Goal: Task Accomplishment & Management: Manage account settings

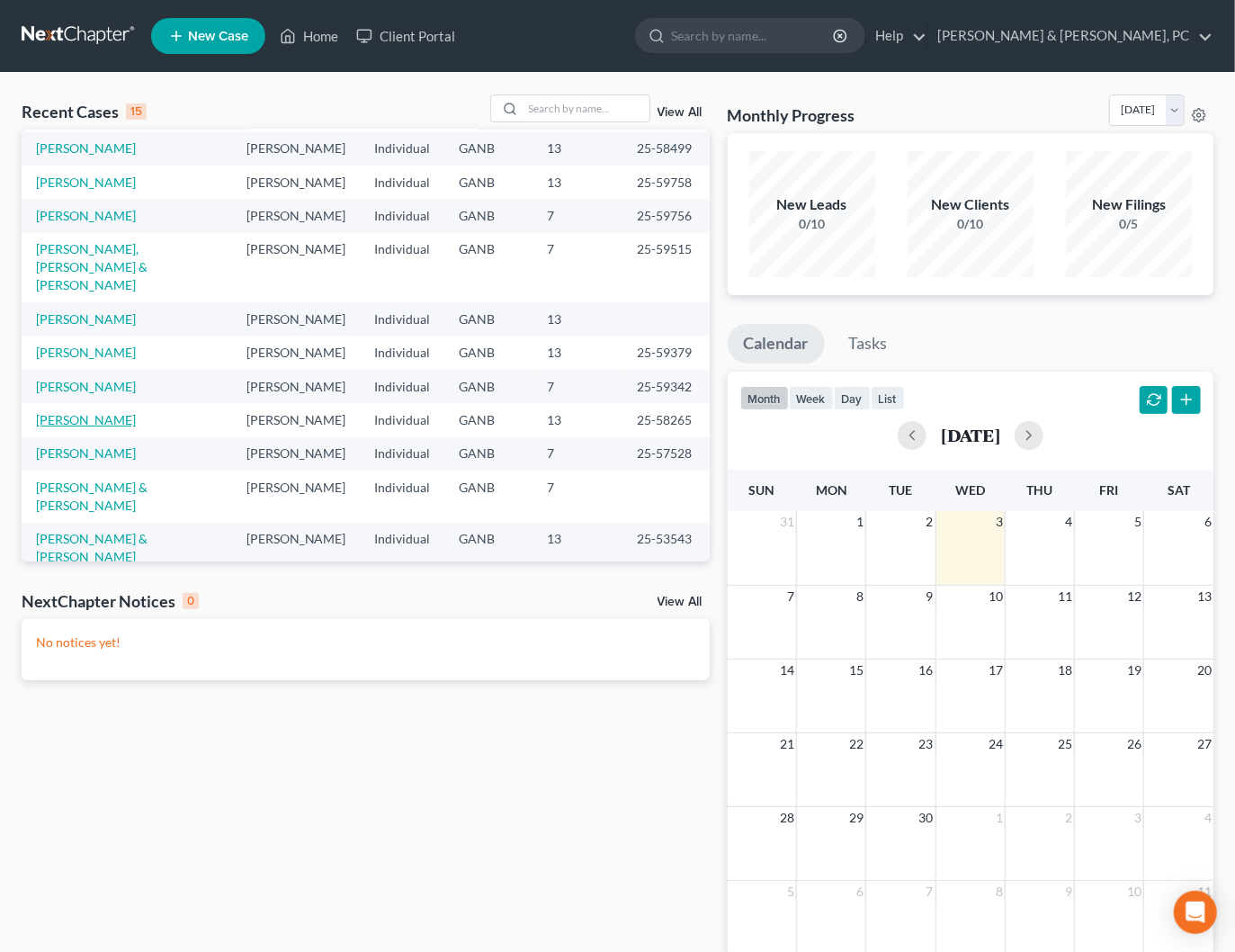
scroll to position [42, 0]
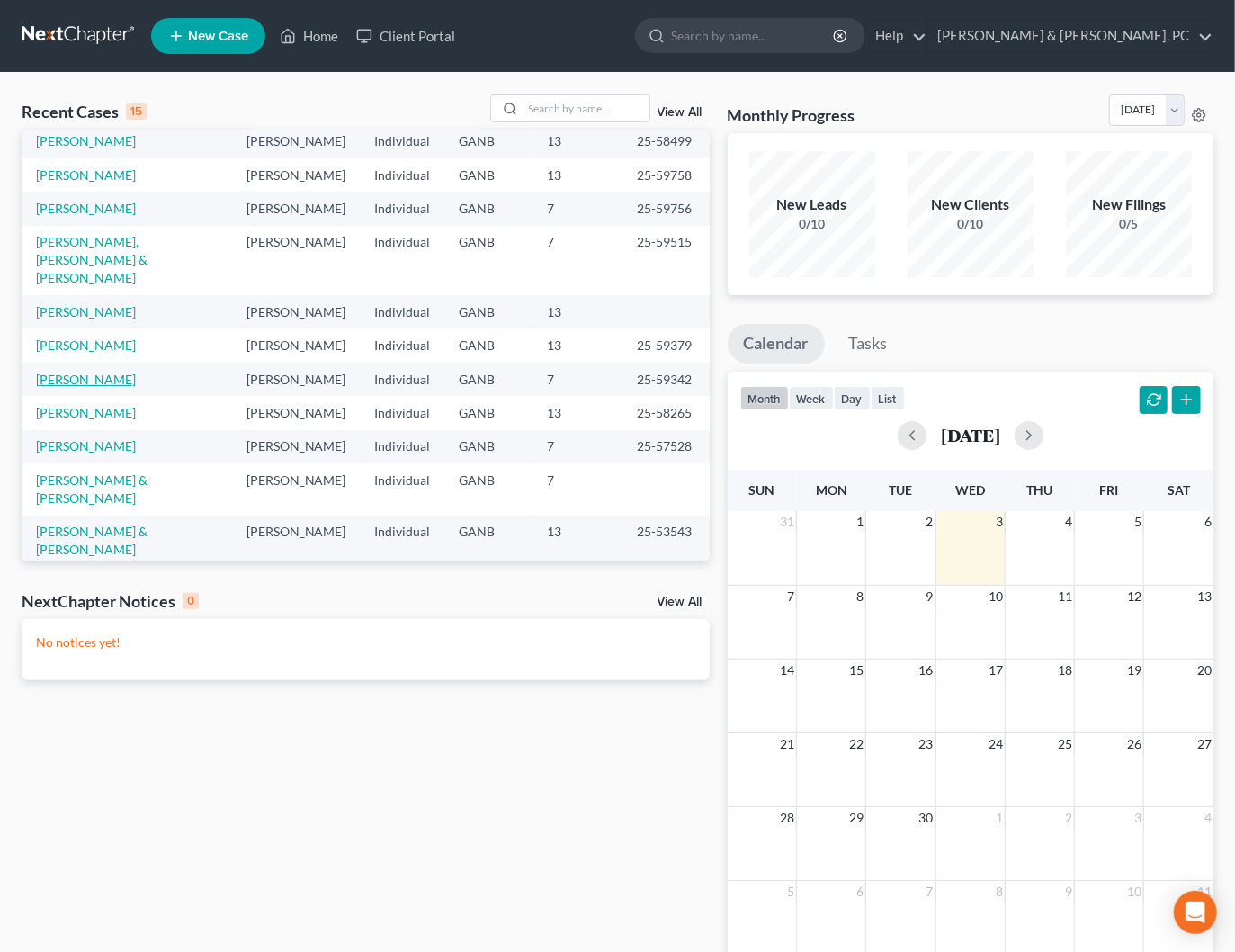
click at [91, 371] on link "[PERSON_NAME]" at bounding box center [86, 379] width 100 height 15
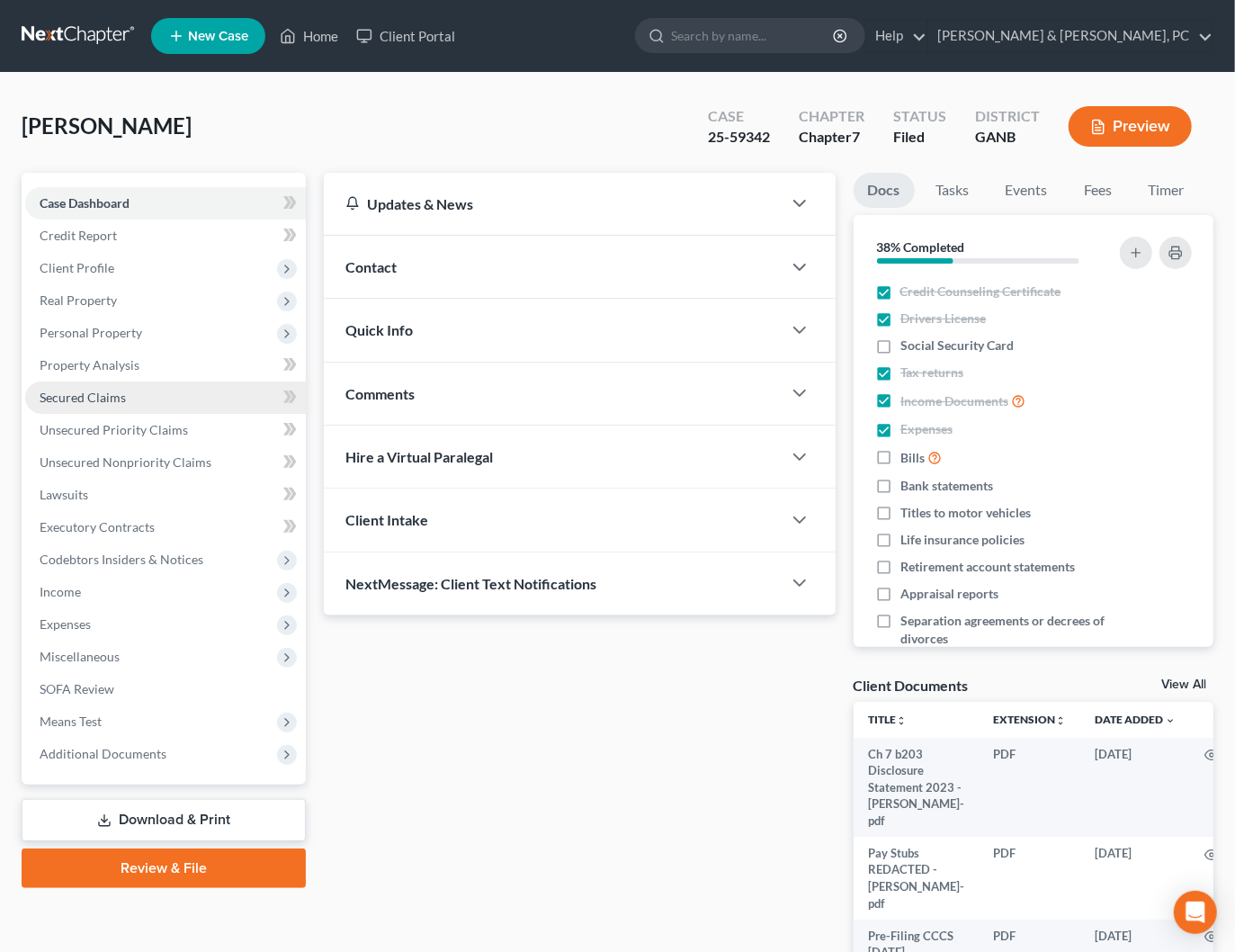
click at [83, 401] on span "Secured Claims" at bounding box center [83, 397] width 86 height 15
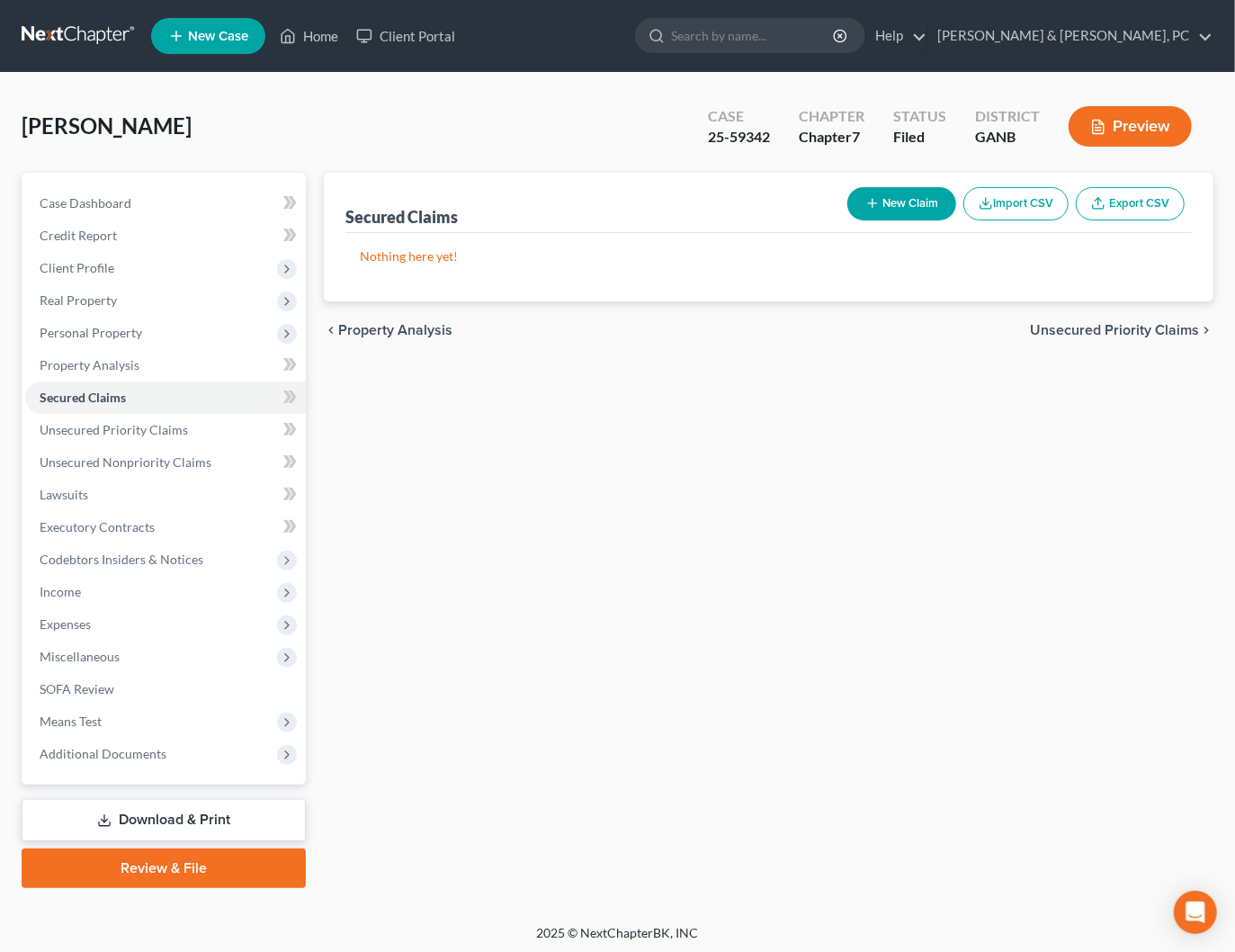
click at [1128, 327] on span "Unsecured Priority Claims" at bounding box center [1114, 330] width 169 height 14
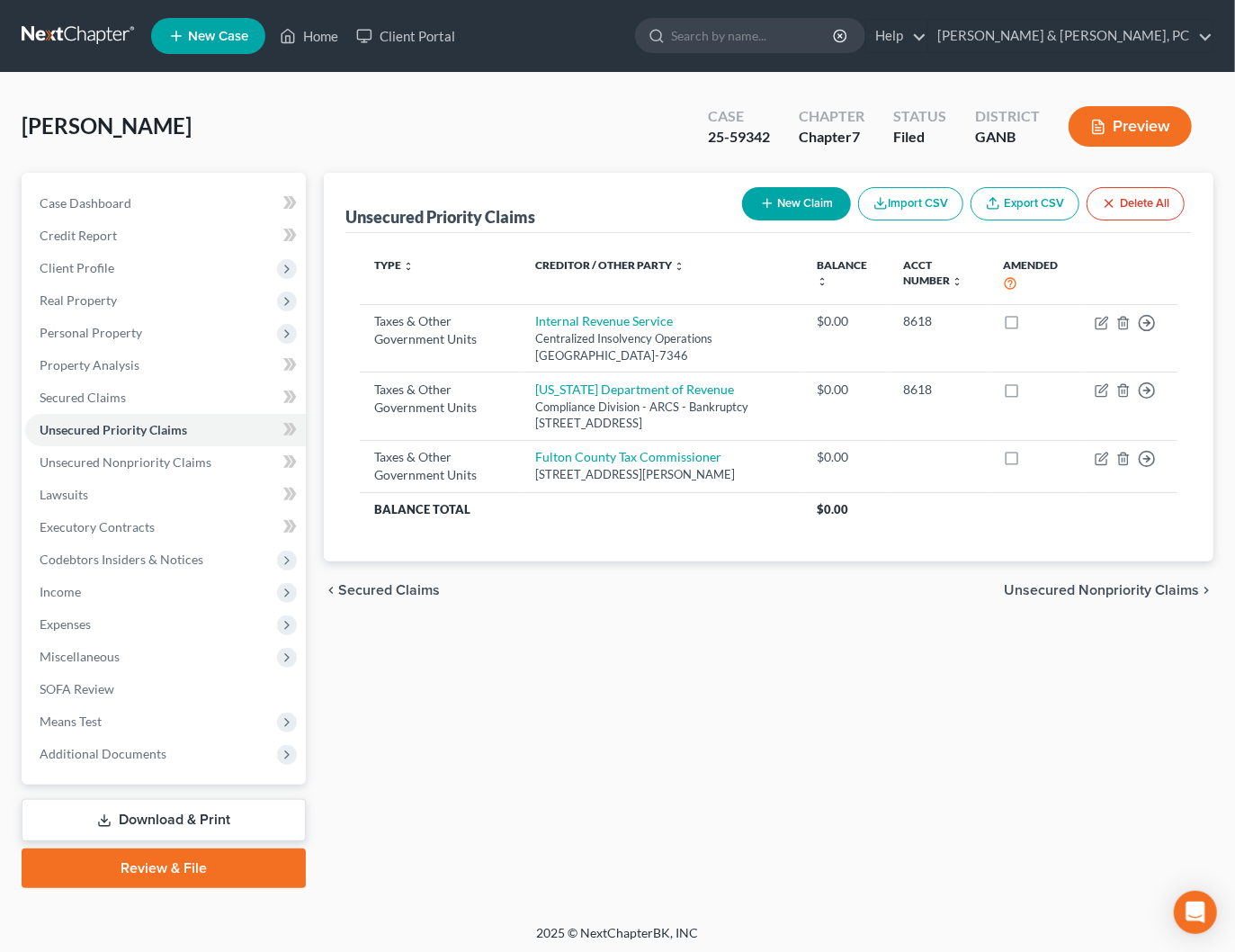
click at [1085, 598] on span "Unsecured Nonpriority Claims" at bounding box center [1101, 589] width 195 height 14
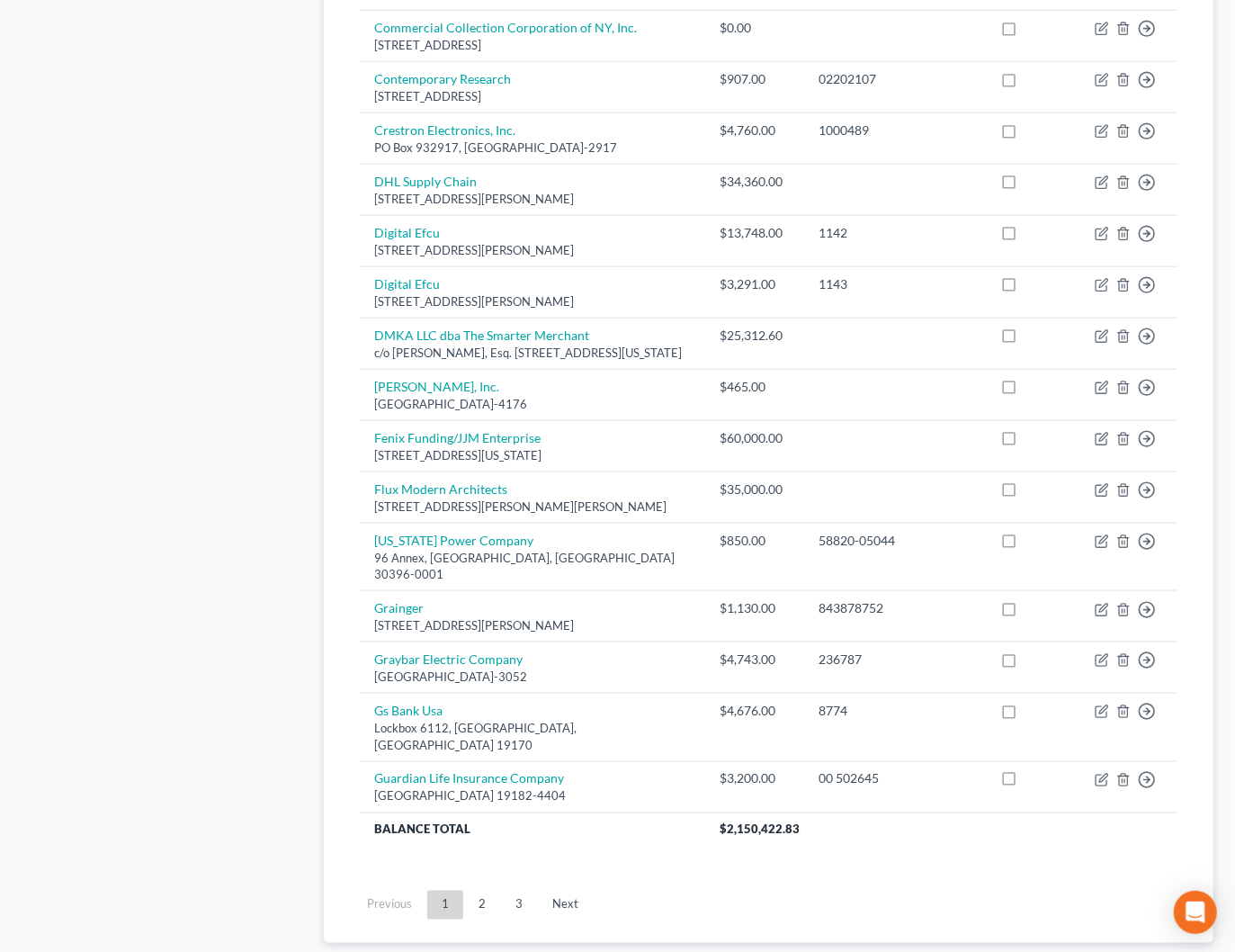
scroll to position [1166, 0]
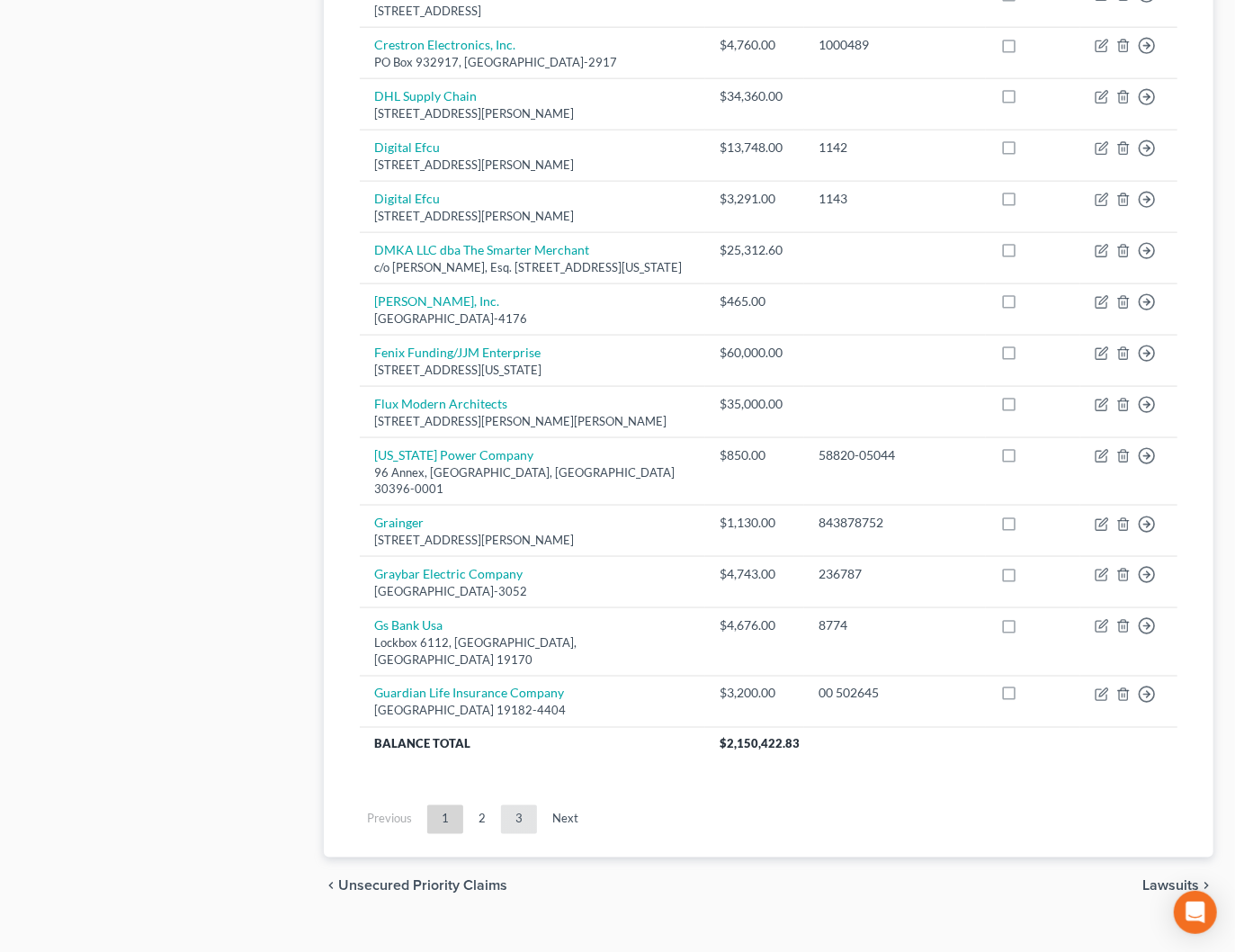
click at [524, 805] on link "3" at bounding box center [519, 819] width 36 height 29
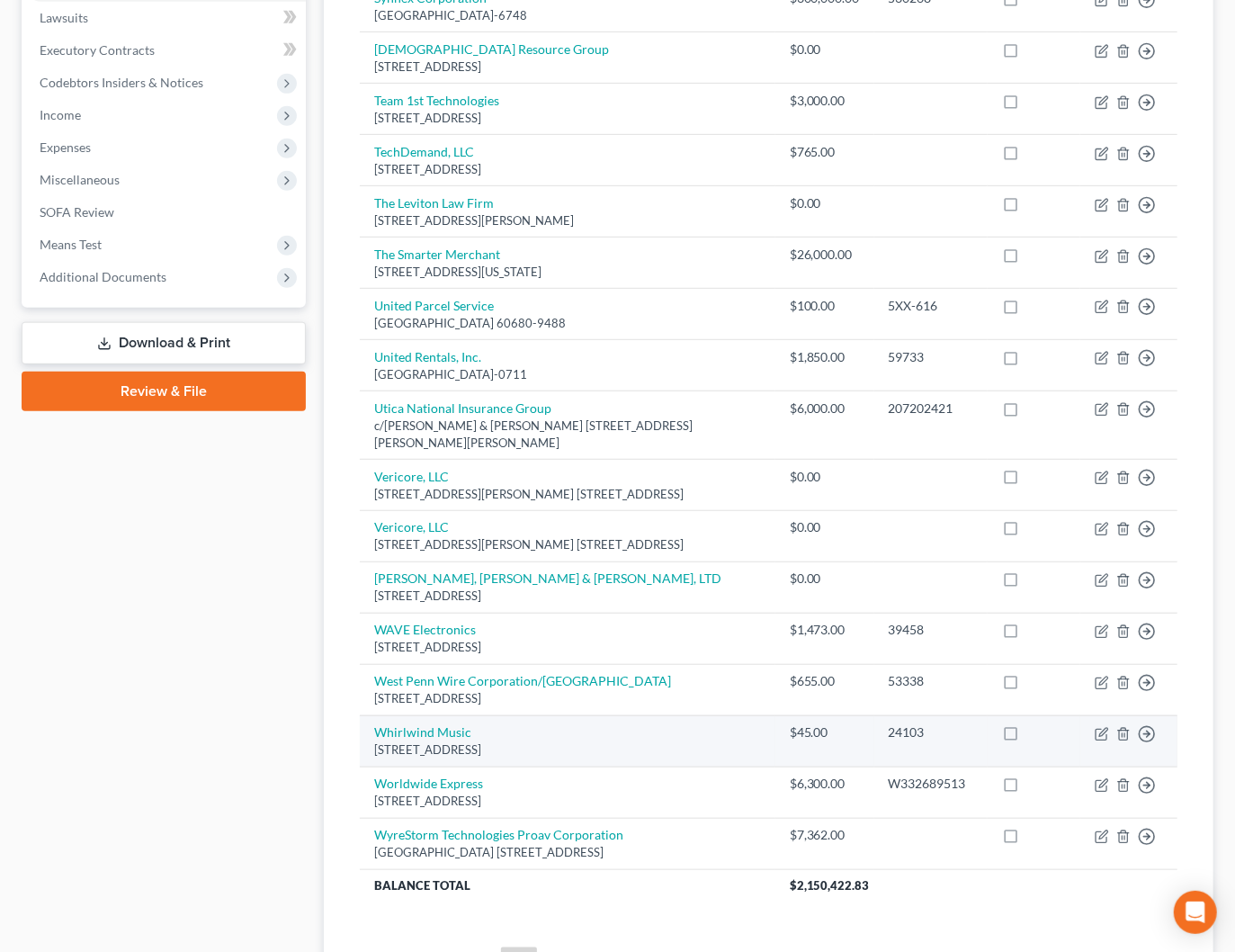
scroll to position [469, 0]
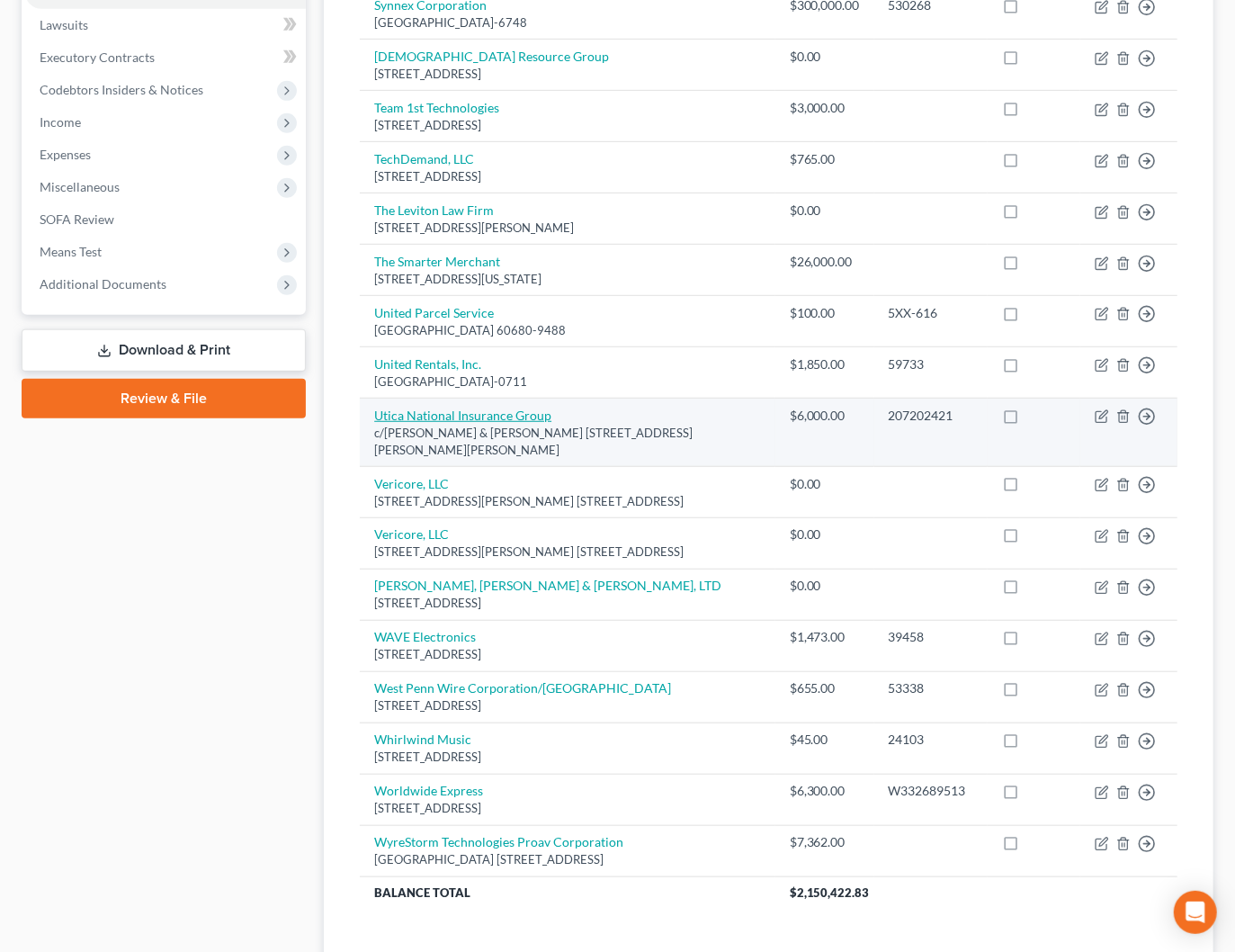
click at [530, 409] on link "Utica National Insurance Group" at bounding box center [463, 415] width 178 height 15
select select "4"
select select "3"
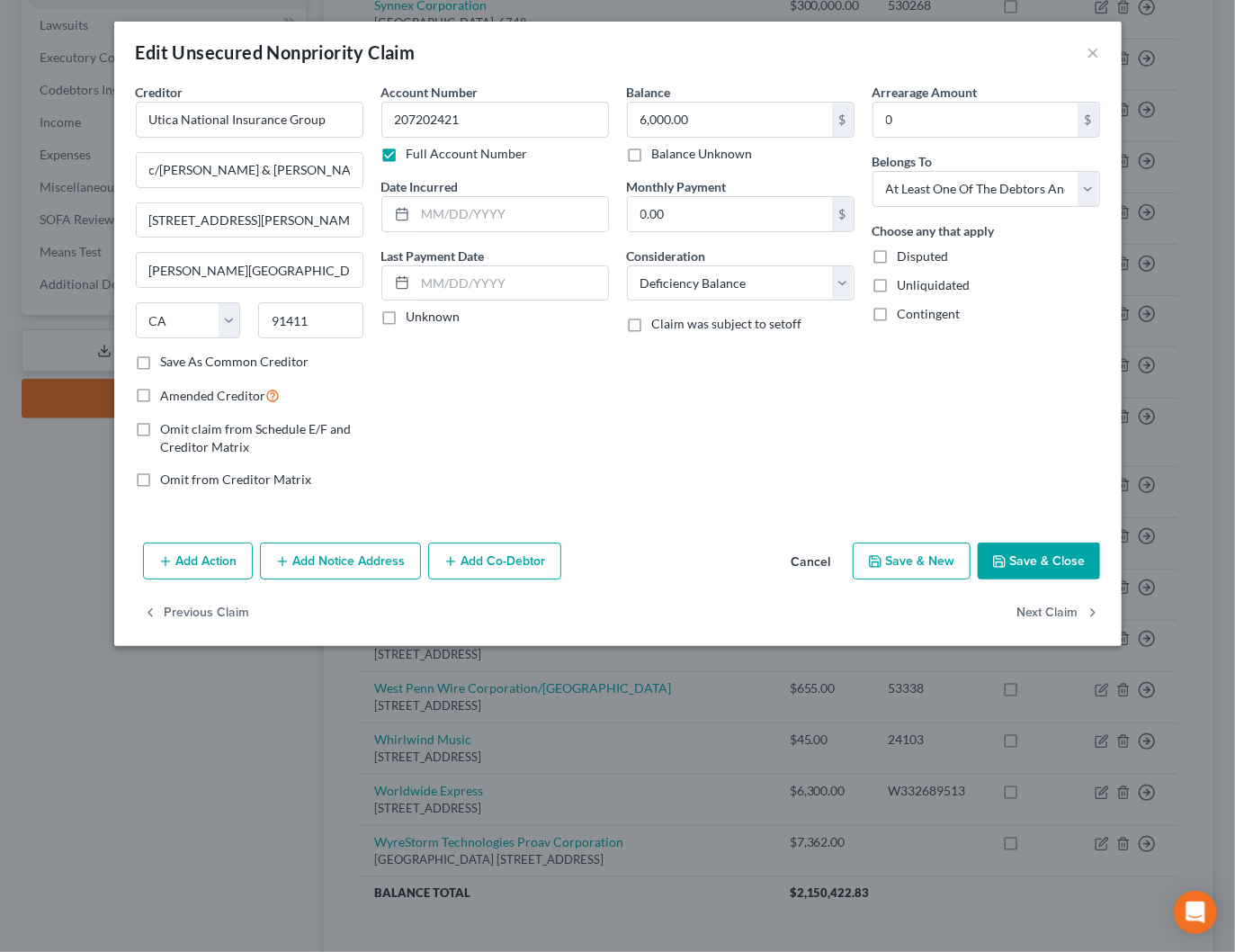
click at [808, 552] on button "Cancel" at bounding box center [811, 562] width 68 height 36
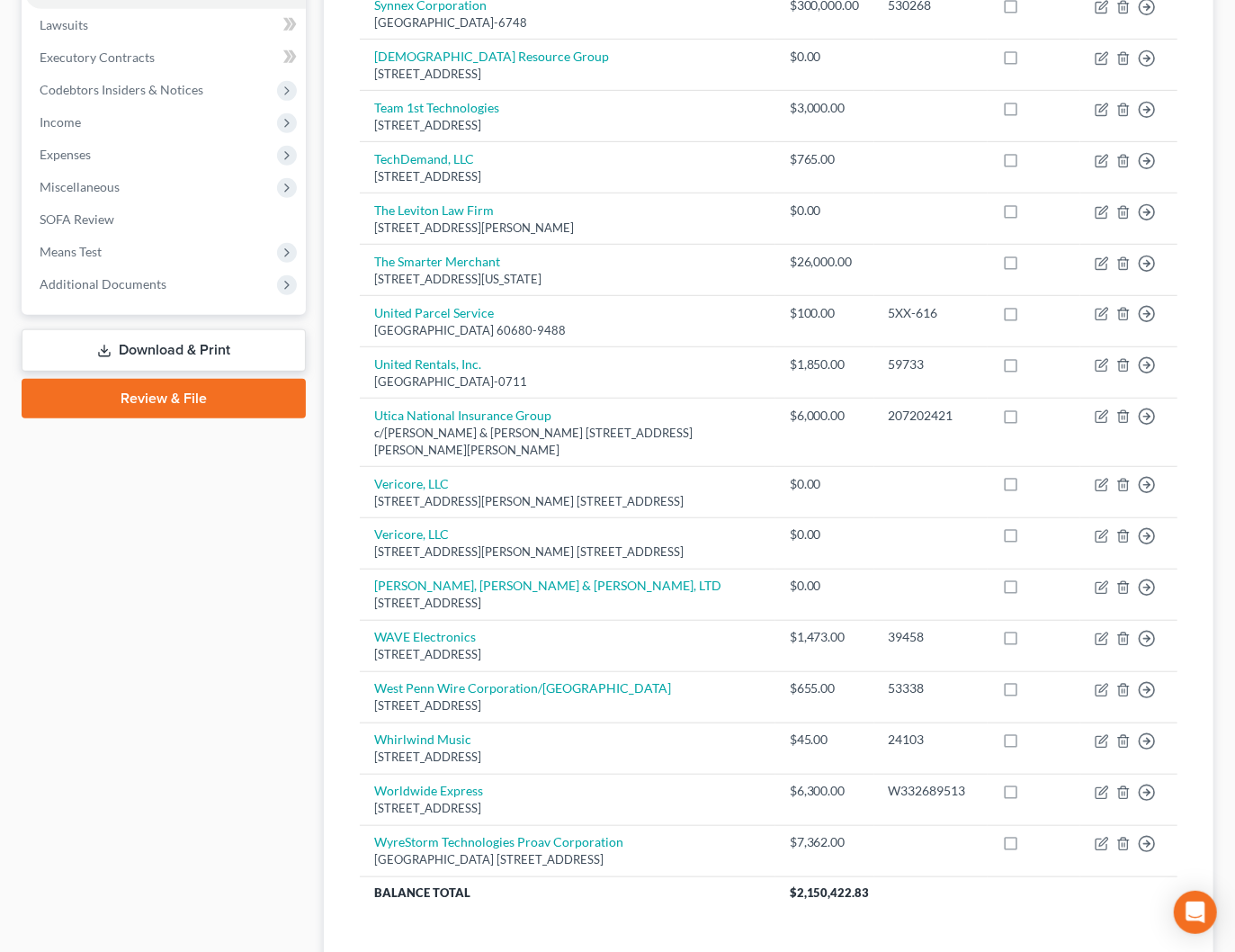
scroll to position [0, 0]
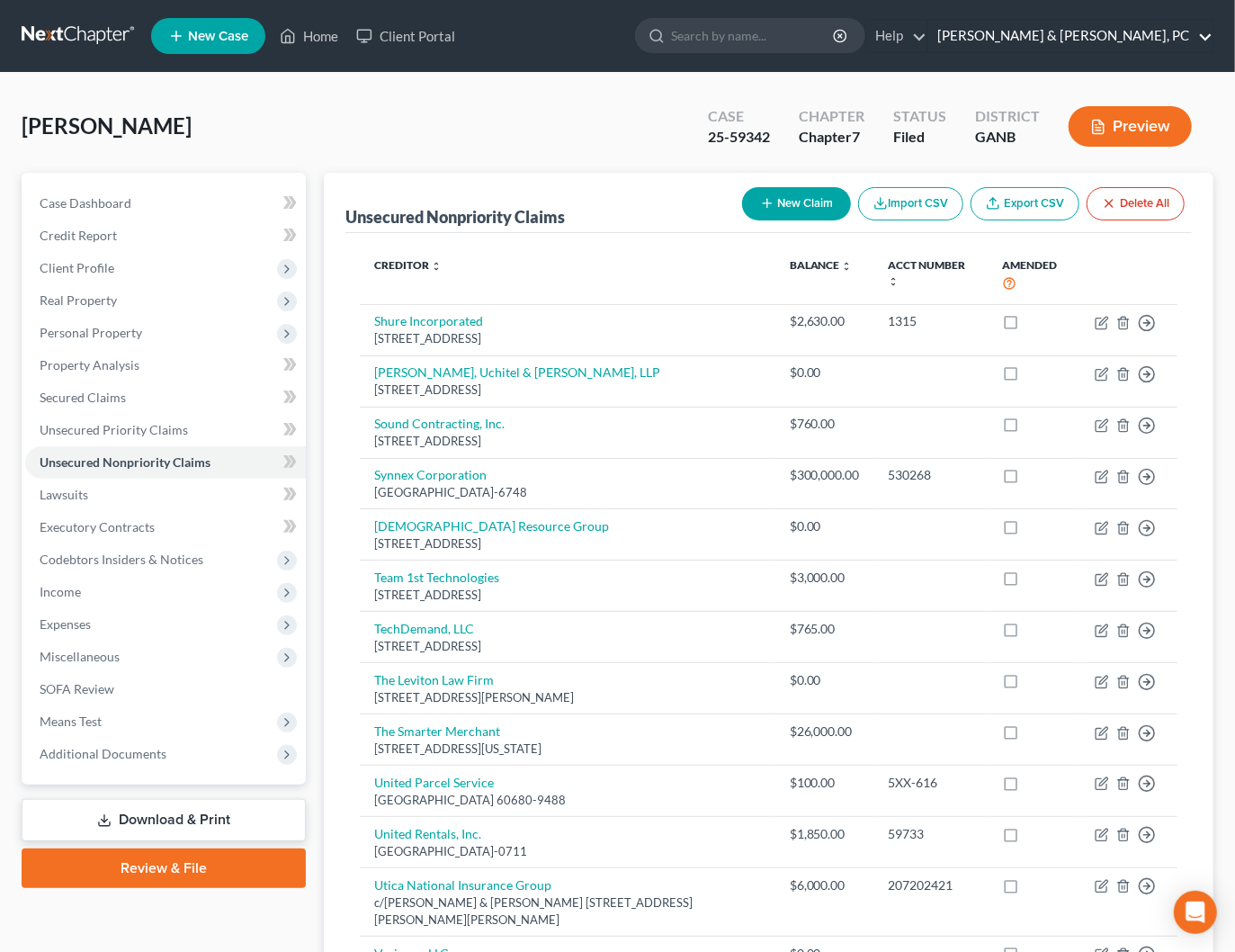
click at [1156, 33] on link "[PERSON_NAME] & [PERSON_NAME], PC" at bounding box center [1070, 36] width 284 height 32
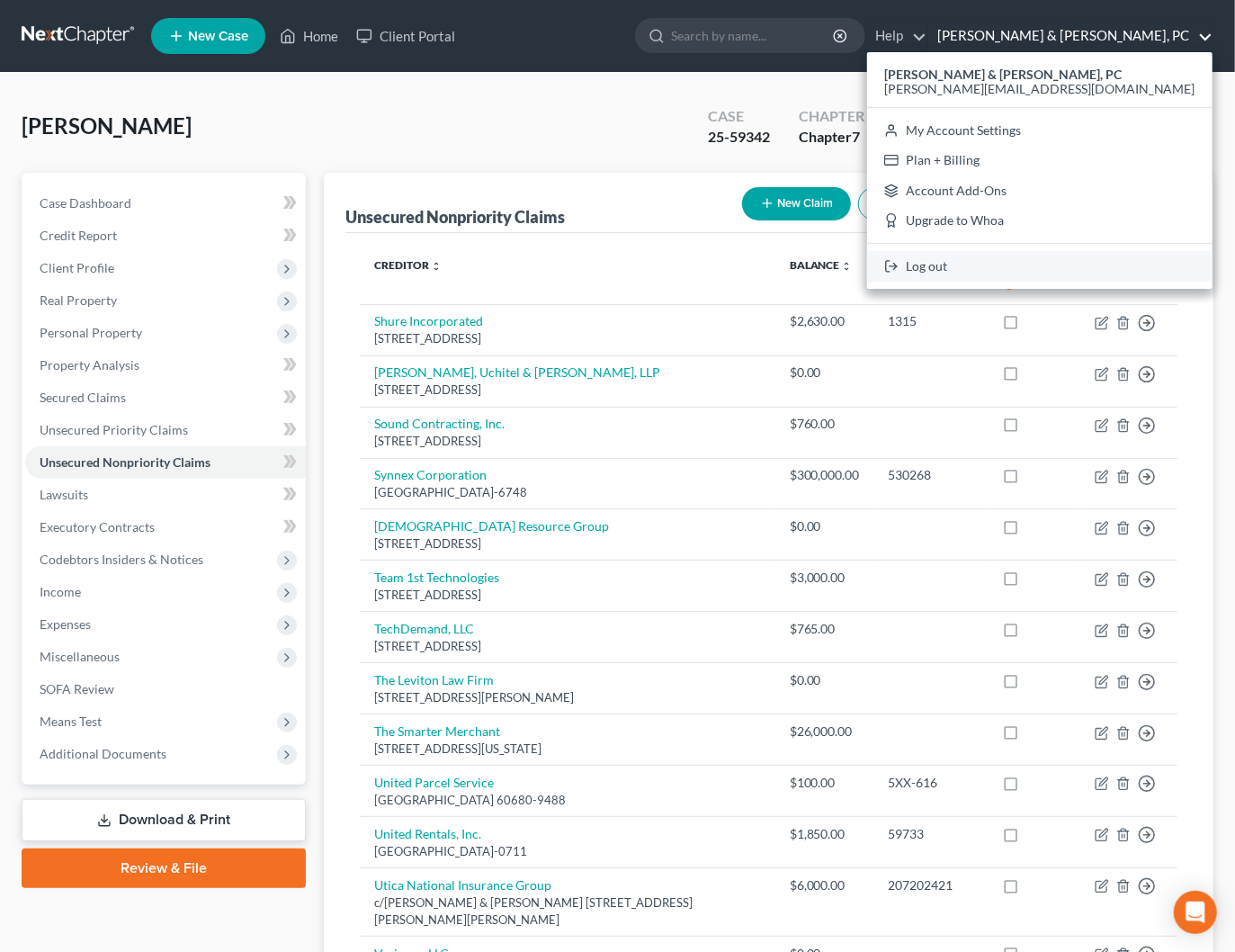
click at [1072, 265] on link "Log out" at bounding box center [1040, 266] width 346 height 30
